Goal: Check status: Check status

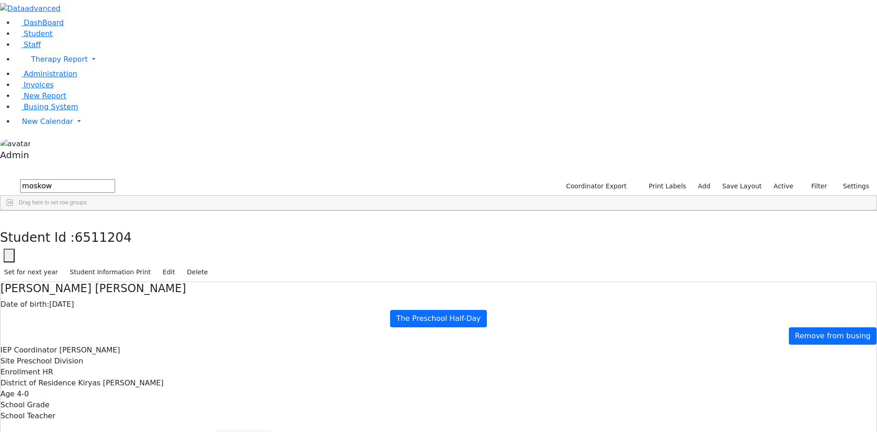
drag, startPoint x: 86, startPoint y: 40, endPoint x: 1, endPoint y: 34, distance: 85.2
click at [1, 34] on div "DashBoard Student Staff Therapy Report Student Old Calendar Report Admin" at bounding box center [438, 280] width 877 height 560
type input "eng"
click at [74, 225] on div "Englander" at bounding box center [41, 231] width 83 height 13
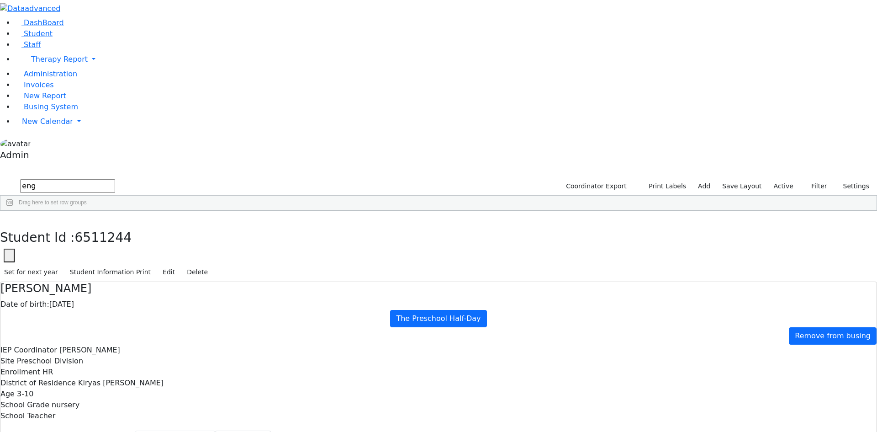
click at [215, 430] on button "Recommendation" at bounding box center [175, 439] width 80 height 19
checkbox input "true"
drag, startPoint x: 83, startPoint y: 40, endPoint x: 18, endPoint y: 39, distance: 64.9
click at [18, 39] on div "DashBoard Student Staff Therapy Report Student Old Calendar Report Admin" at bounding box center [438, 280] width 877 height 560
drag, startPoint x: 68, startPoint y: 40, endPoint x: 33, endPoint y: 40, distance: 34.7
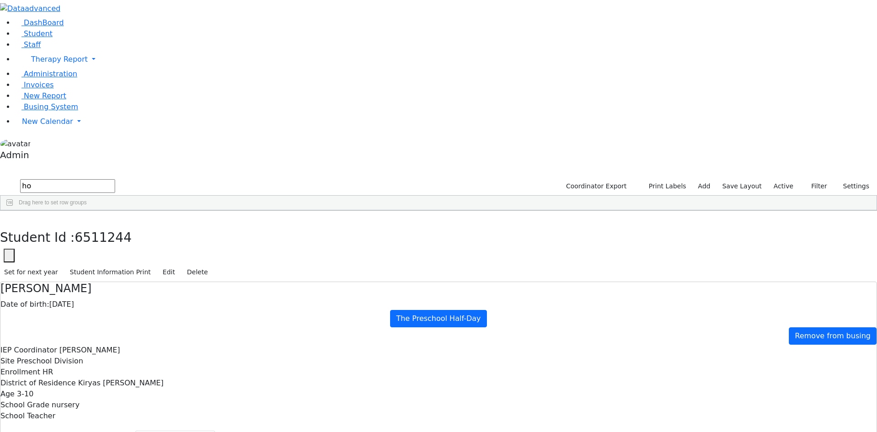
click at [33, 178] on form "ho" at bounding box center [57, 186] width 115 height 17
type input "ster"
click at [84, 417] on div "[PERSON_NAME]" at bounding box center [41, 423] width 83 height 13
select select "210"
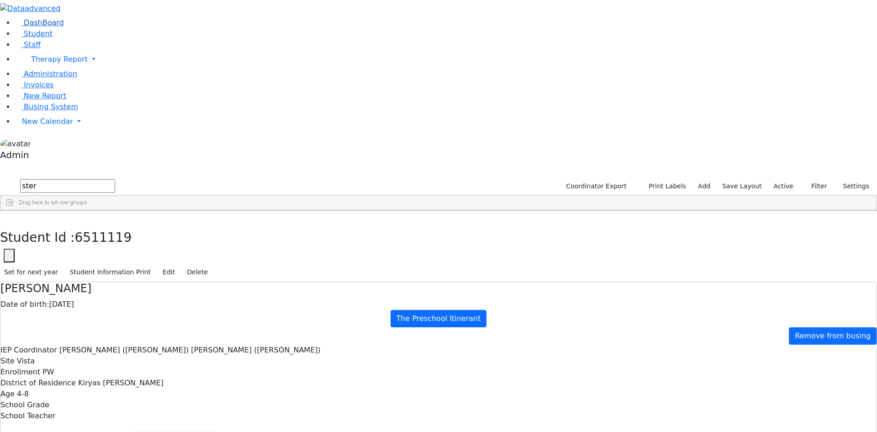
drag, startPoint x: 74, startPoint y: 38, endPoint x: 10, endPoint y: 38, distance: 64.4
click at [10, 38] on div "DashBoard Student Staff Therapy Report Student Old Calendar Report Admin" at bounding box center [438, 280] width 877 height 560
type input "[PERSON_NAME]"
click at [84, 340] on div "Hersko" at bounding box center [41, 346] width 83 height 13
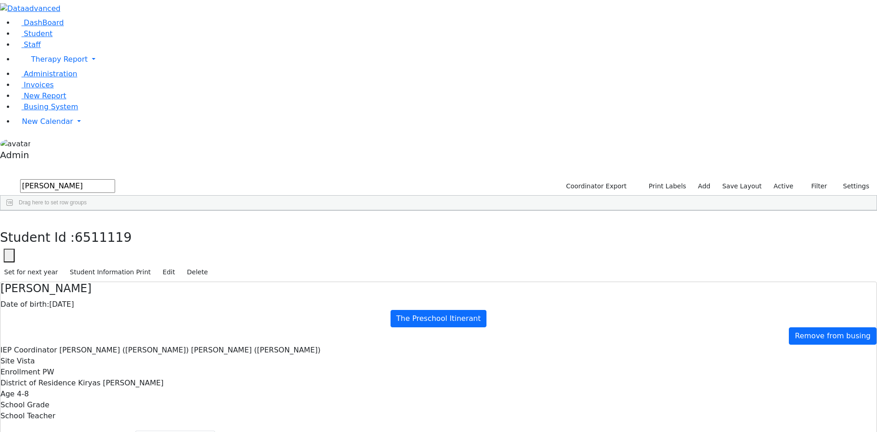
select select "210"
